Goal: Obtain resource: Download file/media

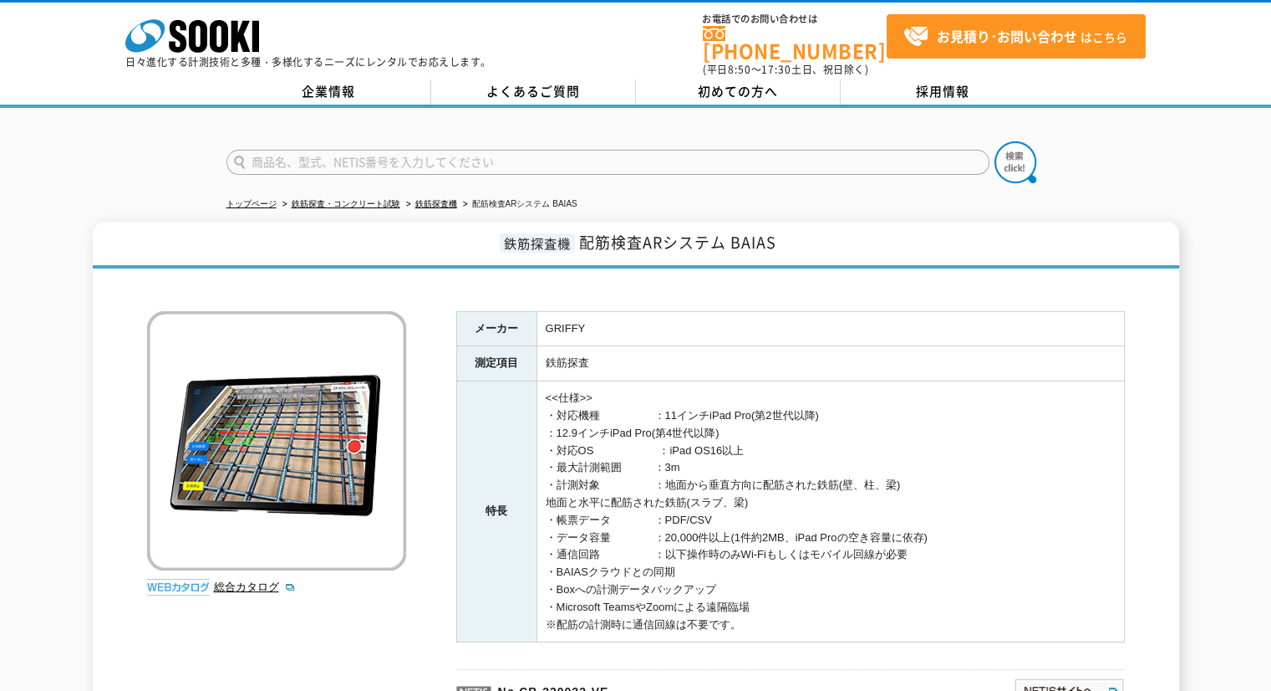
scroll to position [84, 0]
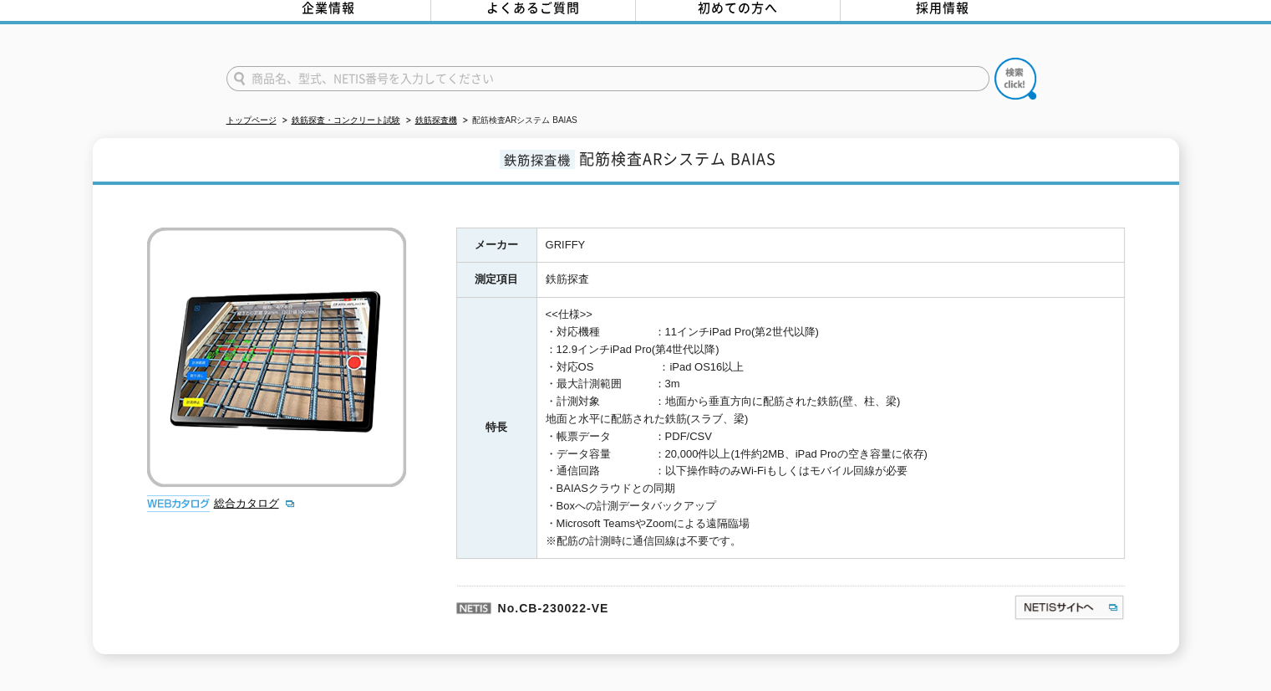
click at [669, 325] on td "<<仕様>> ・対応機種　　　　　：11インチiPad Pro(第2世代以降) ：12.9インチiPad Pro(第4世代以降) ・対応OS　　　　　　：iP…" at bounding box center [831, 428] width 588 height 261
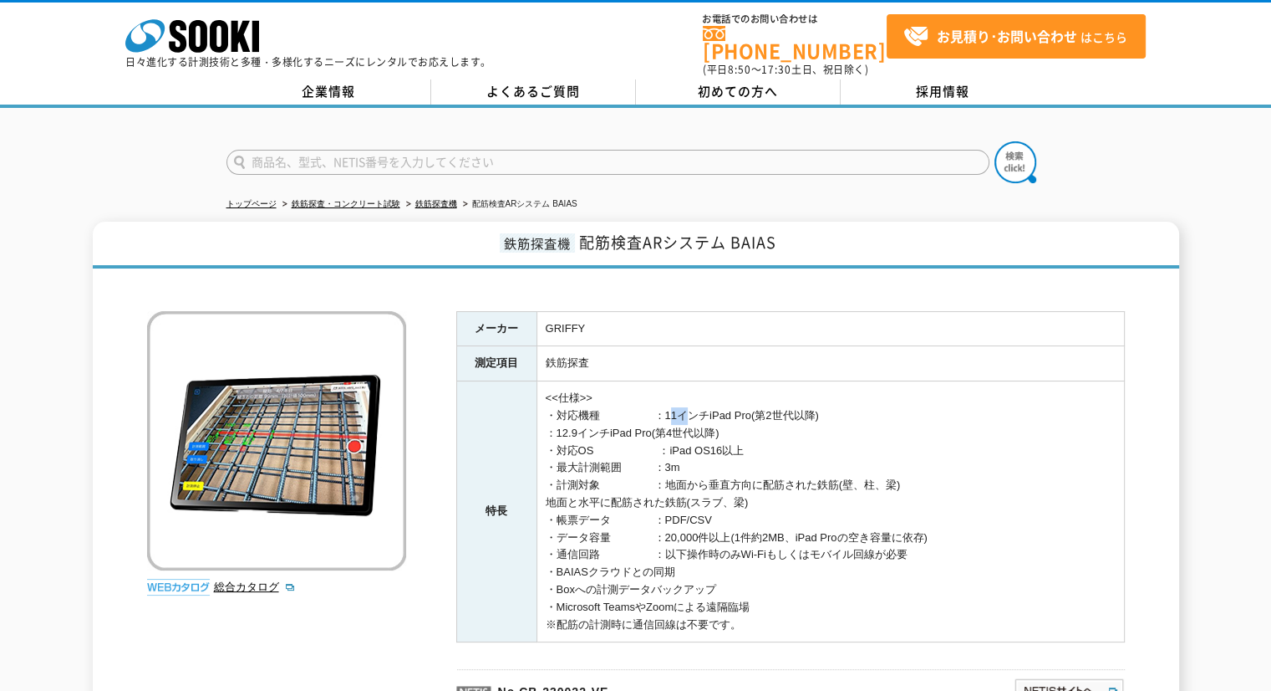
scroll to position [167, 0]
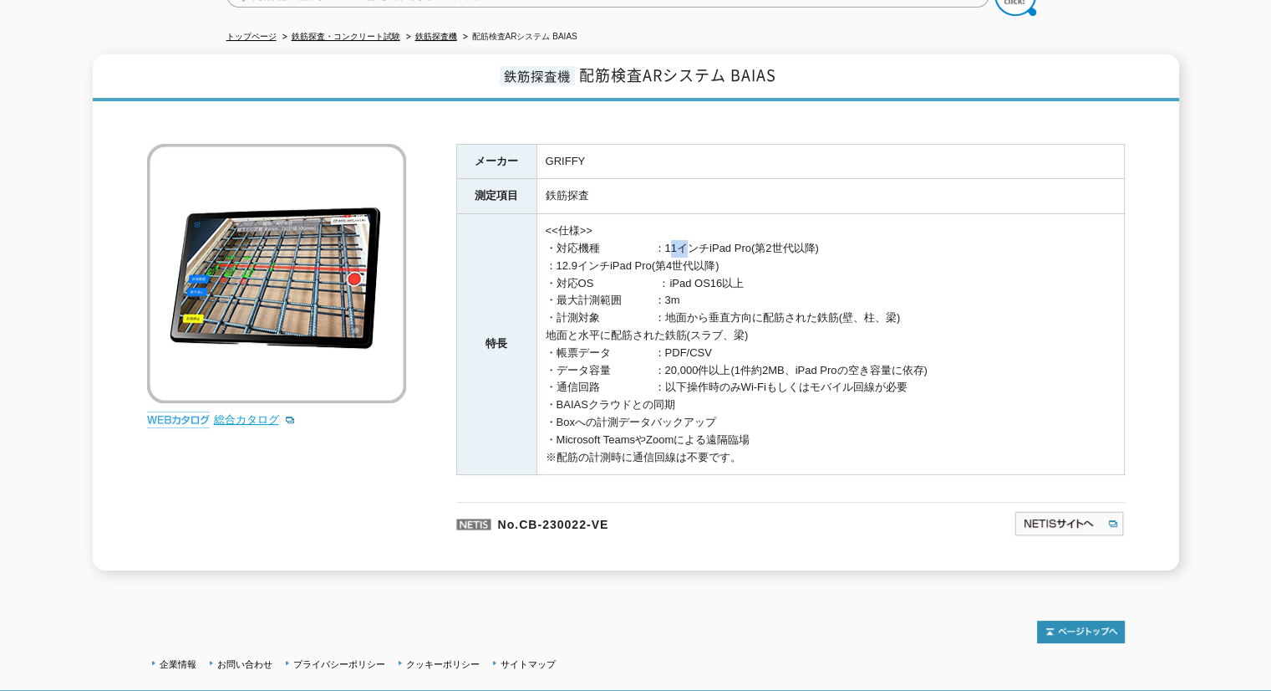
click at [254, 413] on link "総合カタログ" at bounding box center [255, 419] width 82 height 13
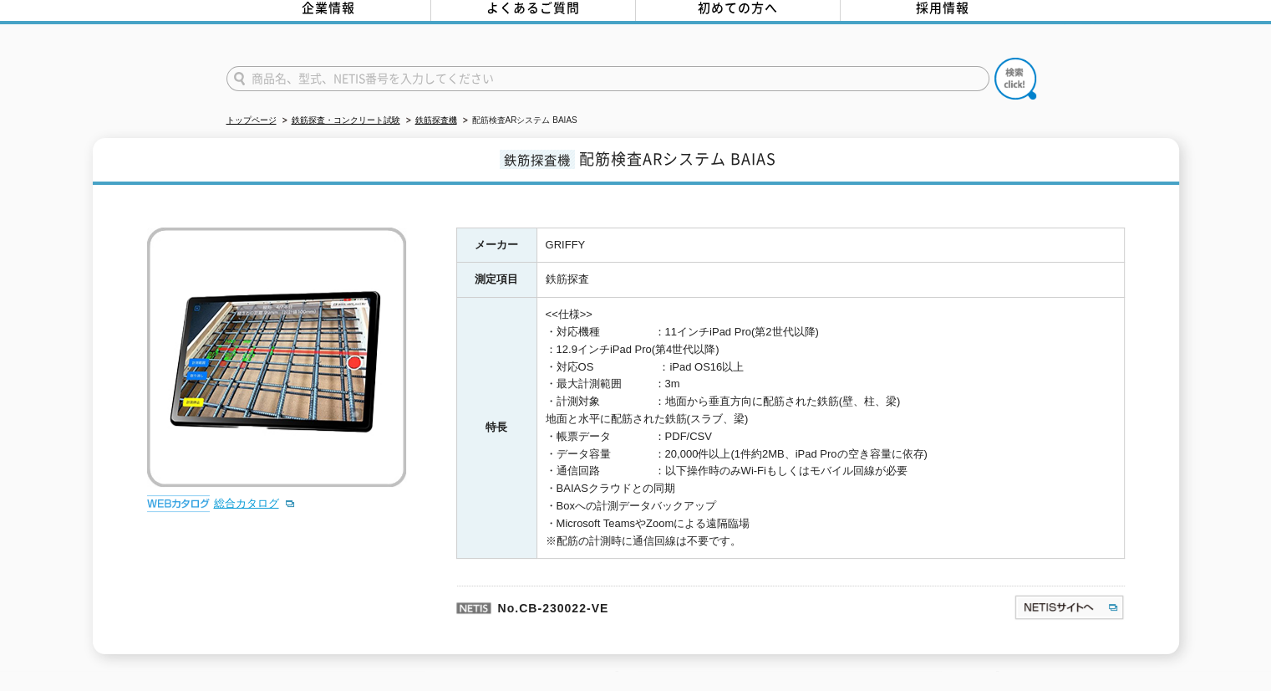
click at [264, 497] on link "総合カタログ" at bounding box center [255, 503] width 82 height 13
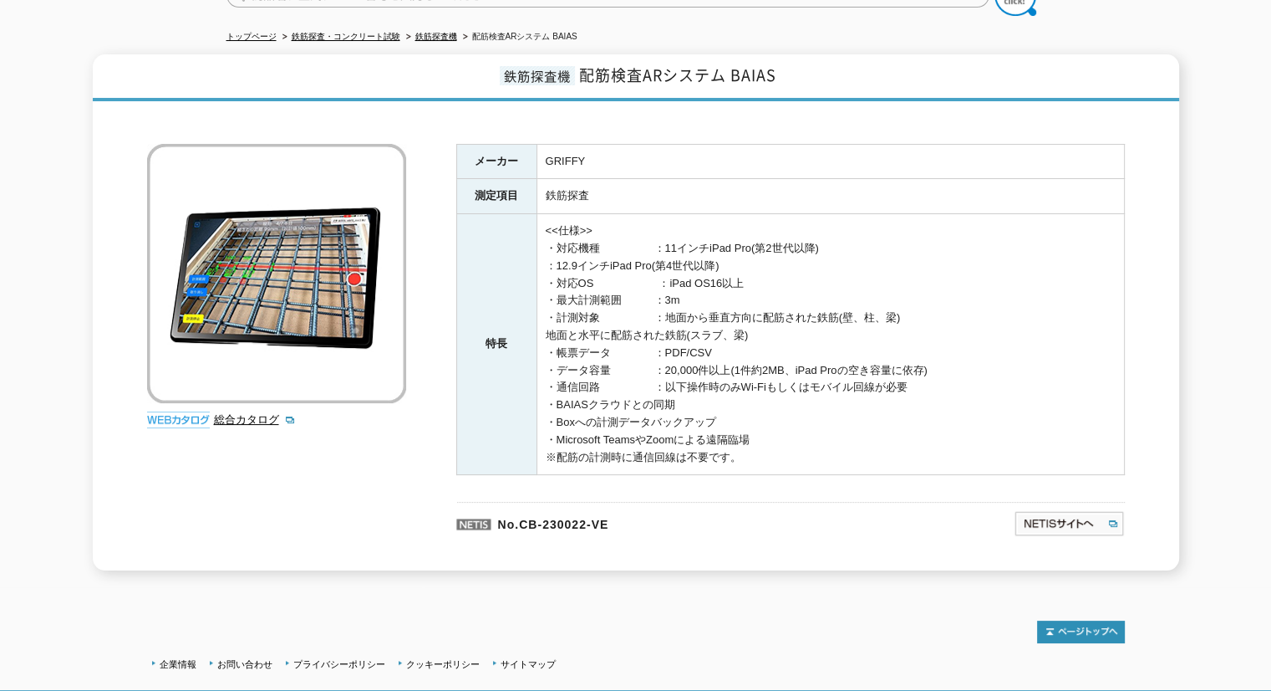
click at [568, 144] on td "GRIFFY" at bounding box center [831, 161] width 588 height 35
copy td "GRIFFY"
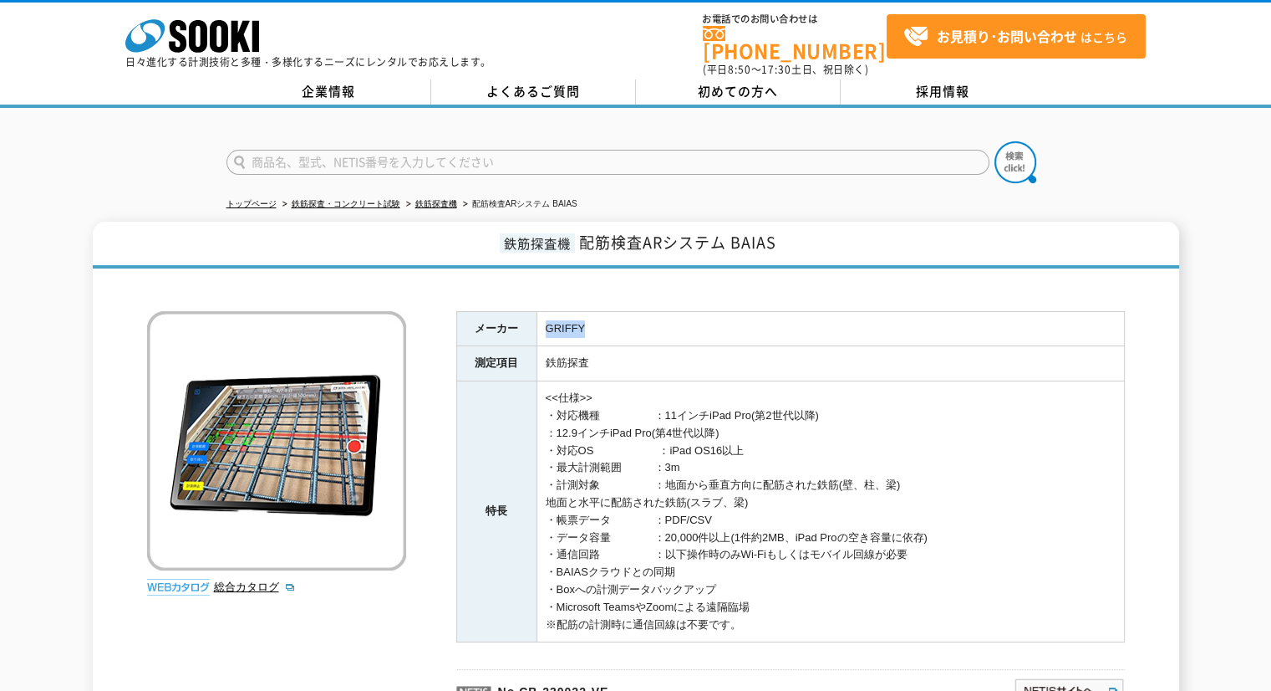
scroll to position [273, 0]
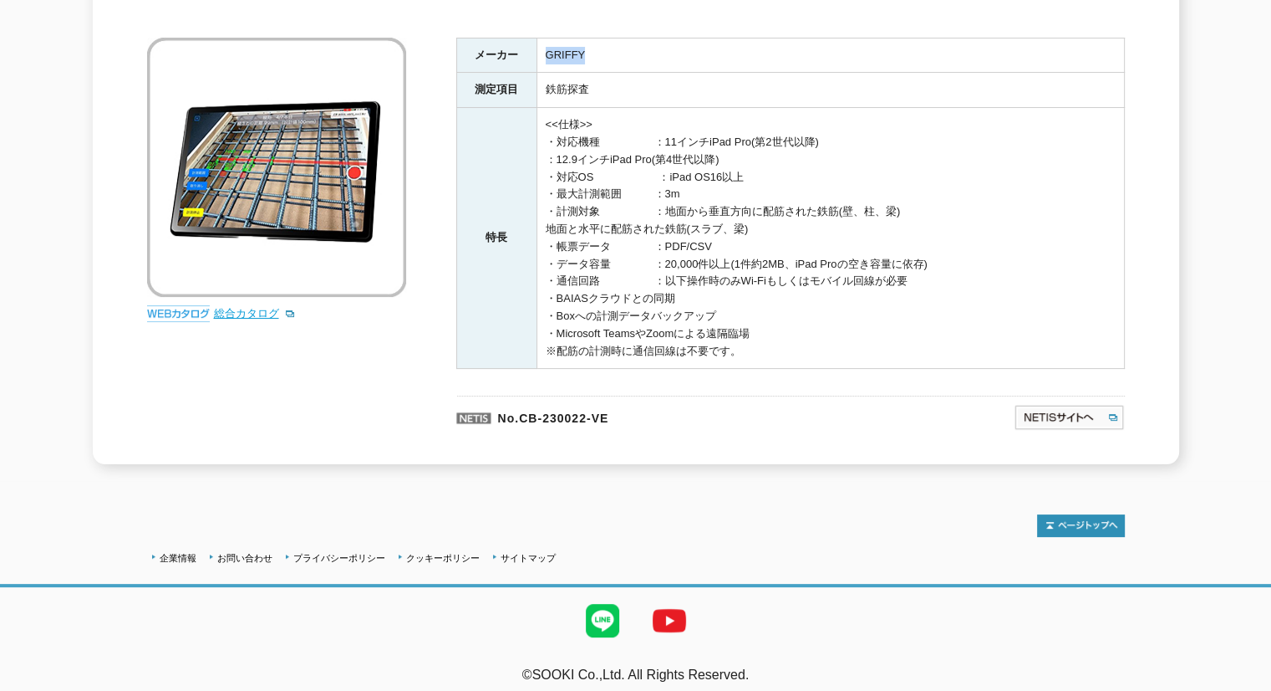
click at [251, 307] on link "総合カタログ" at bounding box center [255, 313] width 82 height 13
